Goal: Complete application form

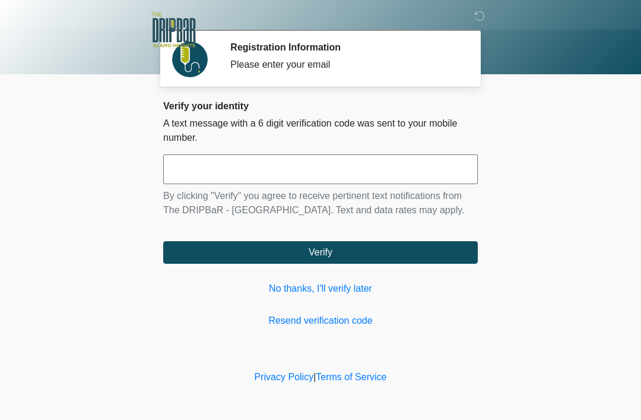
click at [336, 310] on div "Verify your identity A text message with a 6 digit verification code was sent t…" at bounding box center [320, 213] width 315 height 227
click at [270, 167] on input "text" at bounding box center [320, 169] width 315 height 30
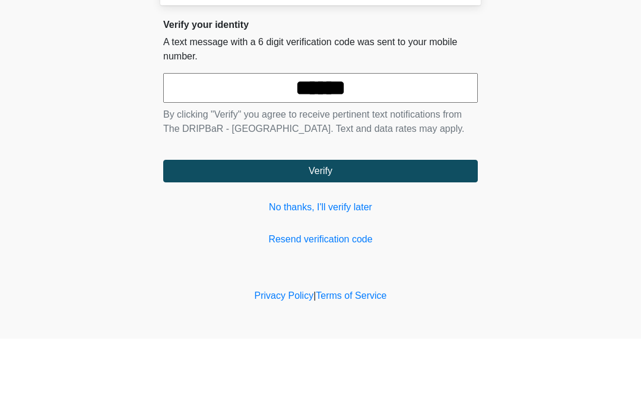
type input "******"
click at [343, 241] on button "Verify" at bounding box center [320, 252] width 315 height 23
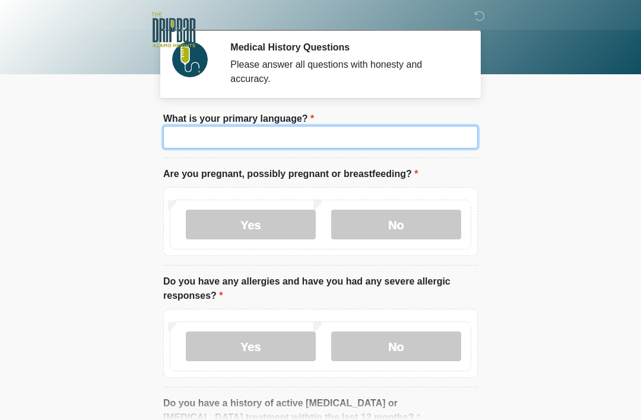
click at [308, 135] on input "What is your primary language?" at bounding box center [320, 137] width 315 height 23
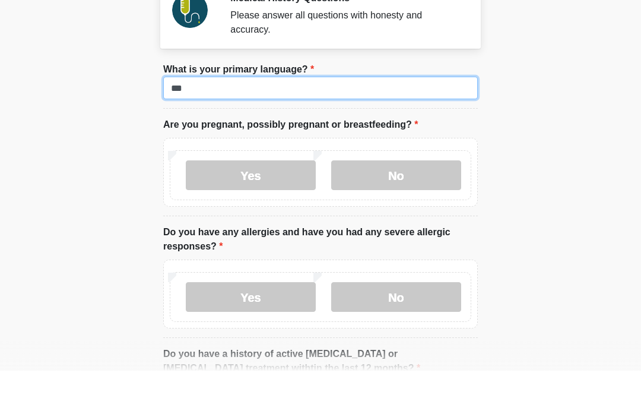
type input "***"
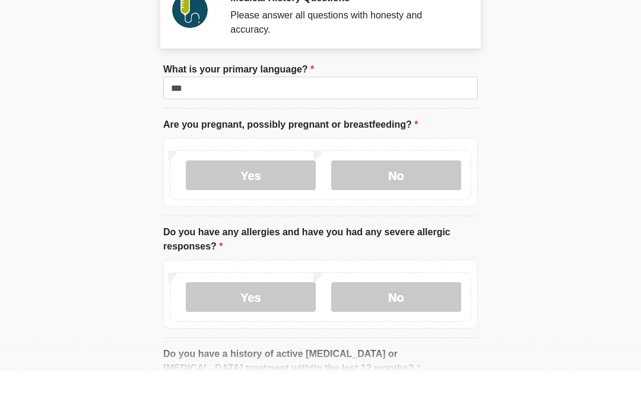
click at [397, 210] on label "No" at bounding box center [396, 225] width 130 height 30
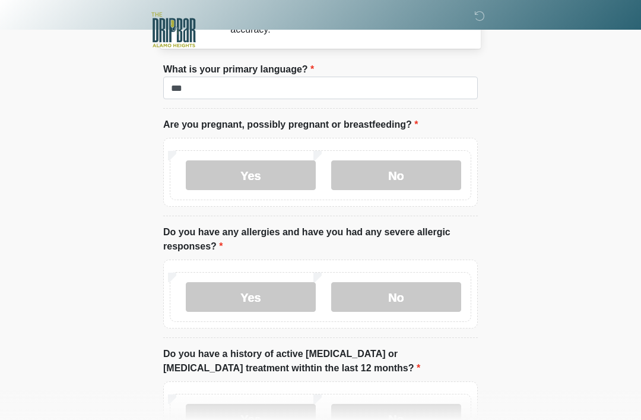
click at [404, 294] on label "No" at bounding box center [396, 297] width 130 height 30
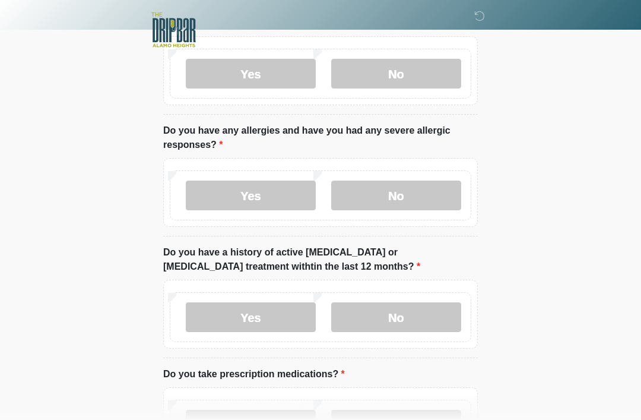
scroll to position [154, 0]
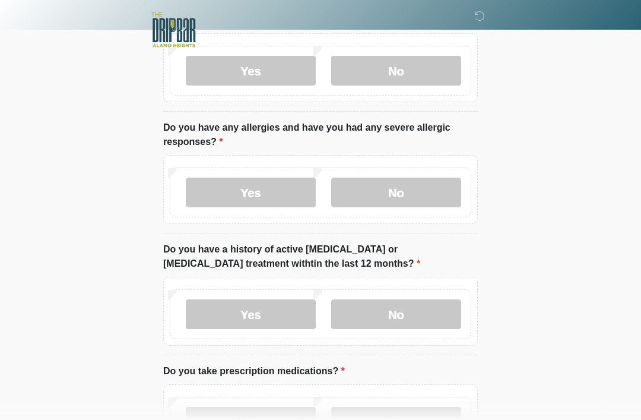
click at [420, 303] on label "No" at bounding box center [396, 314] width 130 height 30
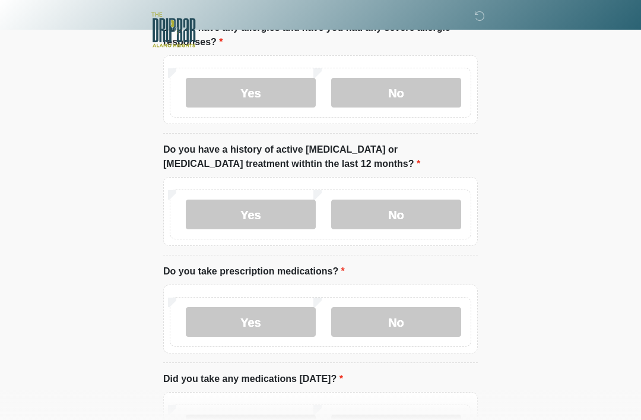
scroll to position [264, 0]
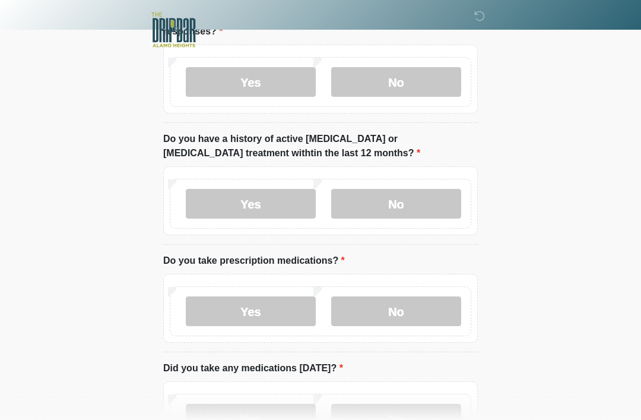
click at [405, 303] on label "No" at bounding box center [396, 311] width 130 height 30
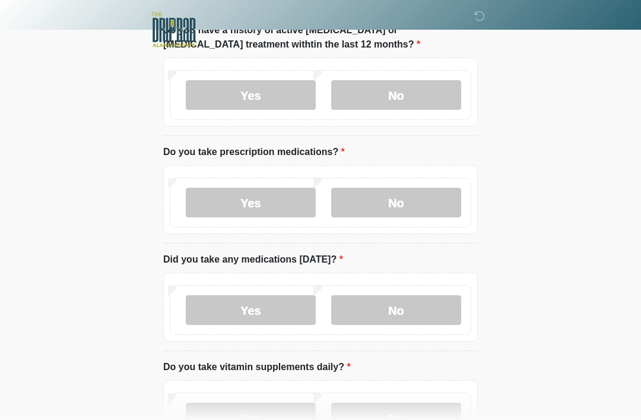
scroll to position [374, 0]
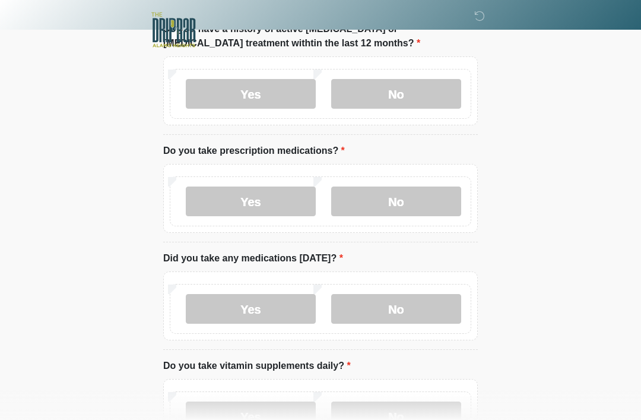
click at [400, 306] on label "No" at bounding box center [396, 309] width 130 height 30
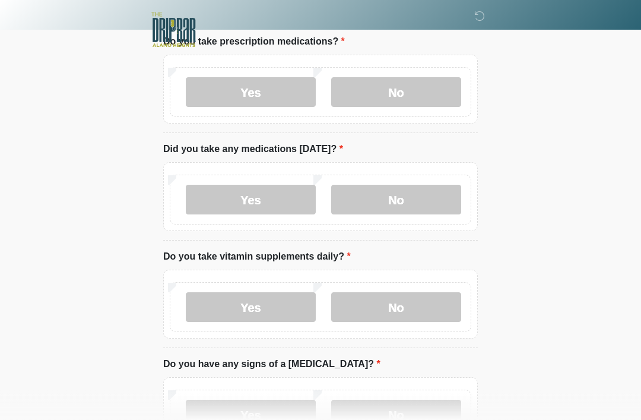
scroll to position [483, 0]
click at [406, 302] on label "No" at bounding box center [396, 307] width 130 height 30
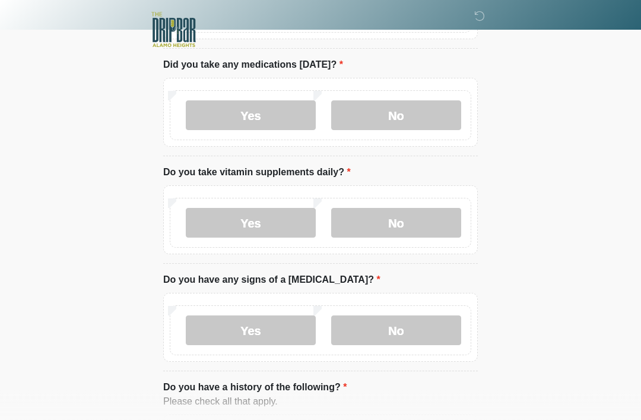
scroll to position [573, 0]
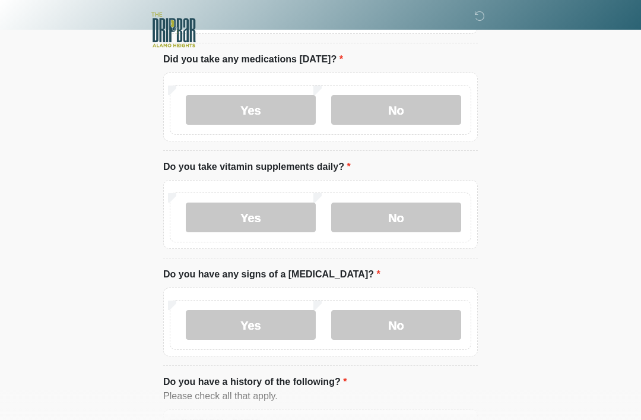
click at [419, 321] on label "No" at bounding box center [396, 325] width 130 height 30
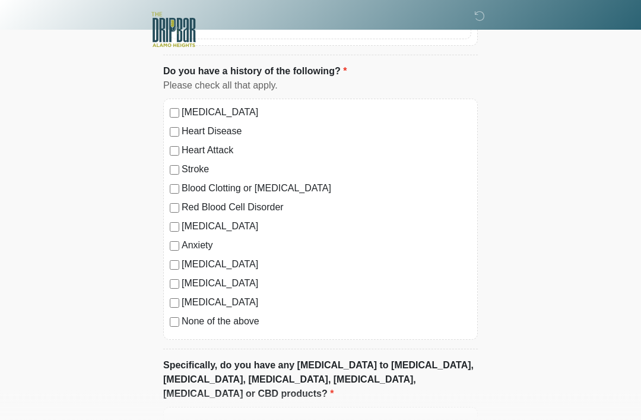
scroll to position [884, 0]
click at [208, 321] on label "None of the above" at bounding box center [327, 321] width 290 height 14
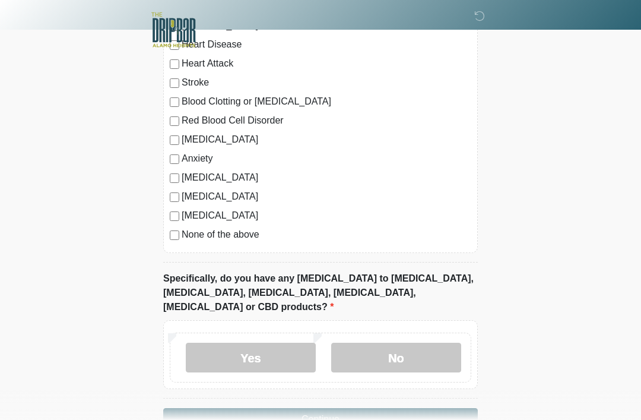
scroll to position [979, 0]
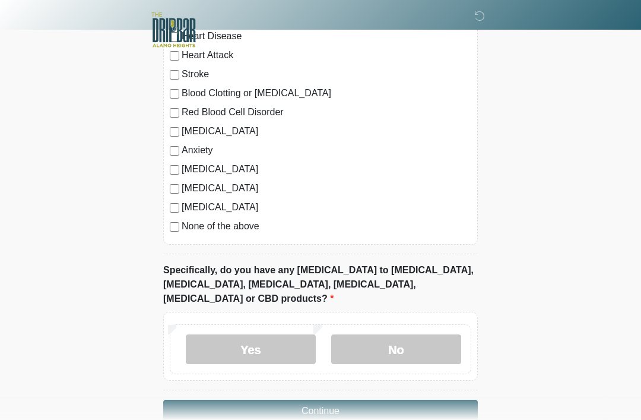
click at [403, 334] on label "No" at bounding box center [396, 349] width 130 height 30
click at [342, 400] on button "Continue" at bounding box center [320, 411] width 315 height 23
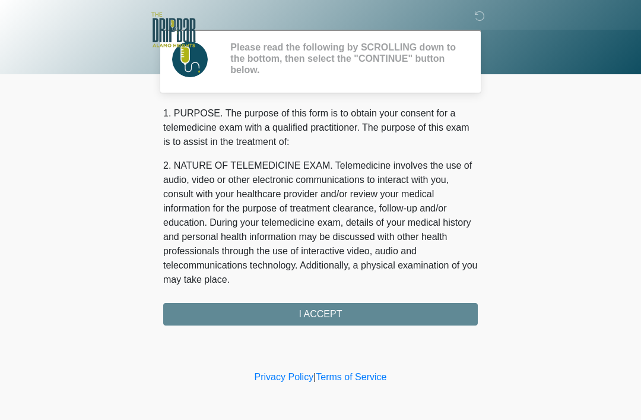
scroll to position [0, 0]
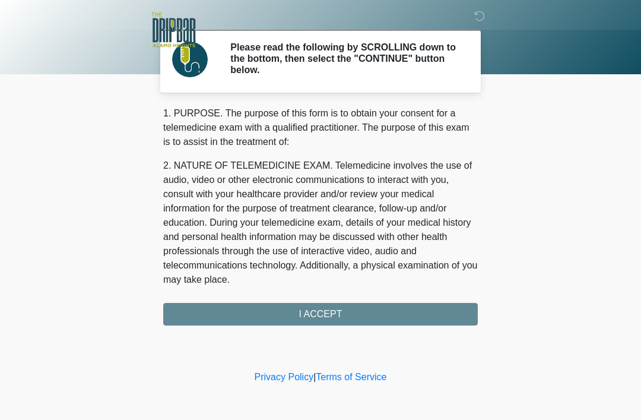
click at [353, 312] on div "1. PURPOSE. The purpose of this form is to obtain your consent for a telemedici…" at bounding box center [320, 215] width 315 height 219
click at [330, 309] on div "1. PURPOSE. The purpose of this form is to obtain your consent for a telemedici…" at bounding box center [320, 215] width 315 height 219
click at [320, 310] on div "1. PURPOSE. The purpose of this form is to obtain your consent for a telemedici…" at bounding box center [320, 215] width 315 height 219
click at [279, 309] on div "1. PURPOSE. The purpose of this form is to obtain your consent for a telemedici…" at bounding box center [320, 215] width 315 height 219
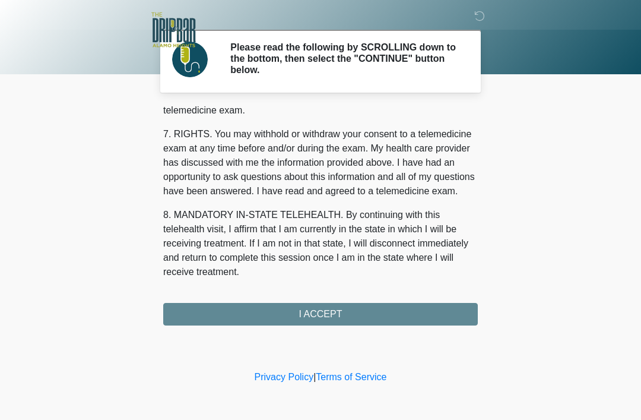
scroll to position [521, 0]
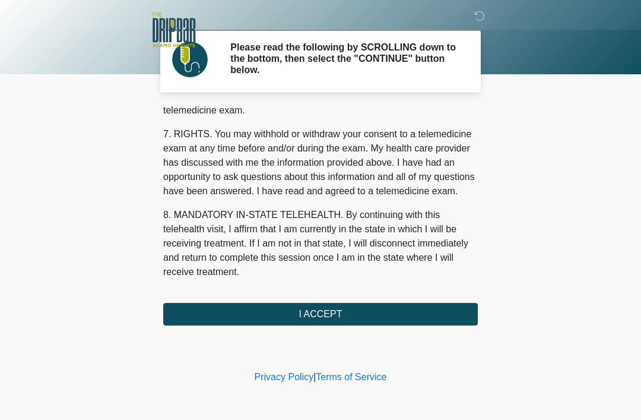
click at [358, 314] on button "I ACCEPT" at bounding box center [320, 314] width 315 height 23
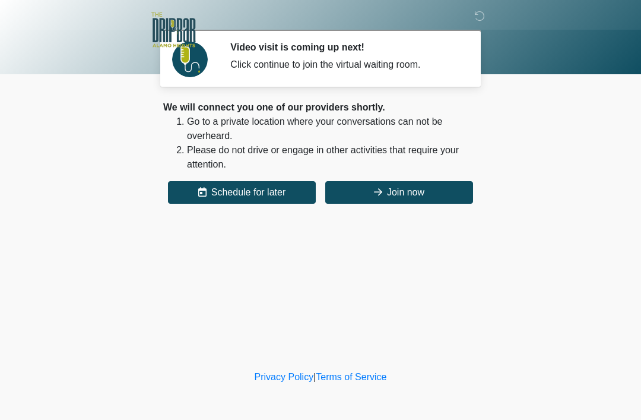
click at [413, 188] on button "Join now" at bounding box center [399, 192] width 148 height 23
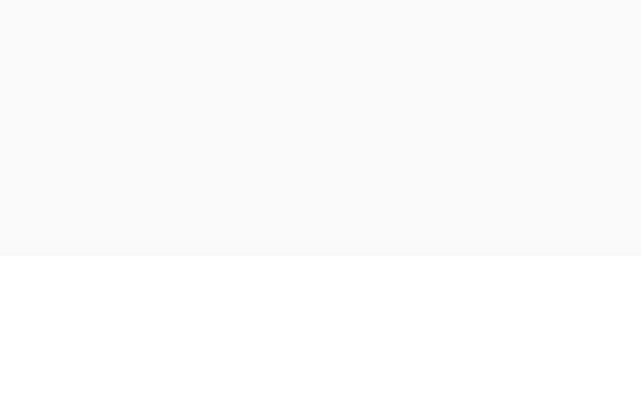
scroll to position [42, 0]
